Goal: Task Accomplishment & Management: Manage account settings

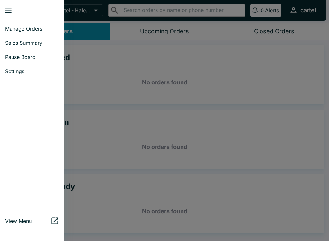
click at [42, 45] on span "Sales Summary" at bounding box center [32, 43] width 54 height 6
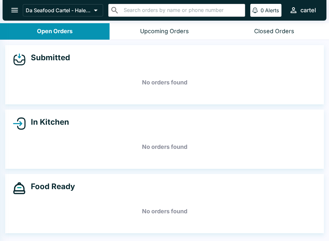
select select "03:00"
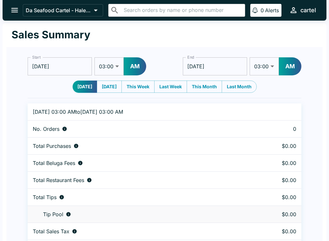
click at [119, 80] on button "[DATE]" at bounding box center [109, 86] width 25 height 12
type input "[DATE]"
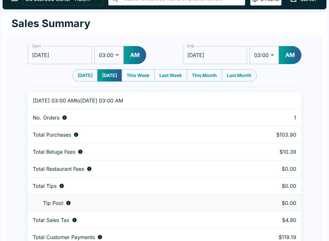
scroll to position [20, 0]
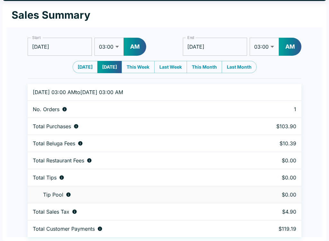
click at [75, 61] on button "[DATE]" at bounding box center [85, 67] width 25 height 12
type input "[DATE]"
click at [85, 67] on button "[DATE]" at bounding box center [85, 67] width 24 height 12
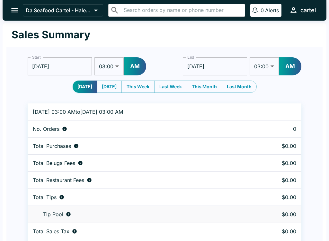
click at [8, 1] on div "Da Seafood Cartel - Haleiwa ​ ​ 0 Alerts cartel" at bounding box center [165, 10] width 324 height 21
click at [16, 10] on icon "open drawer" at bounding box center [14, 10] width 7 height 5
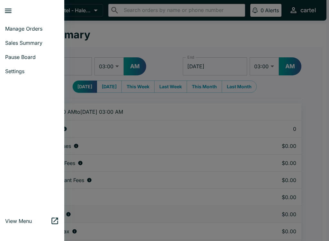
click at [19, 29] on span "Manage Orders" at bounding box center [32, 28] width 54 height 6
